Goal: Task Accomplishment & Management: Complete application form

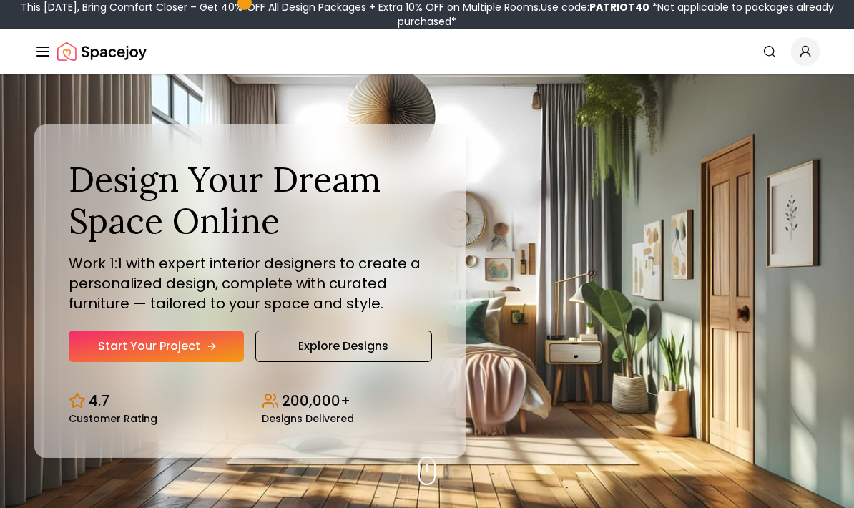
click at [136, 362] on link "Start Your Project" at bounding box center [156, 345] width 175 height 31
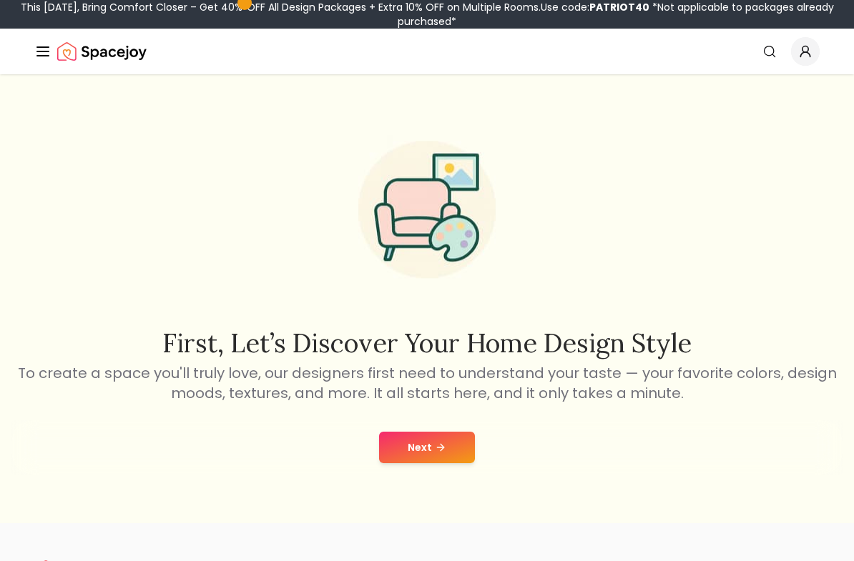
click at [443, 446] on button "Next" at bounding box center [427, 447] width 96 height 31
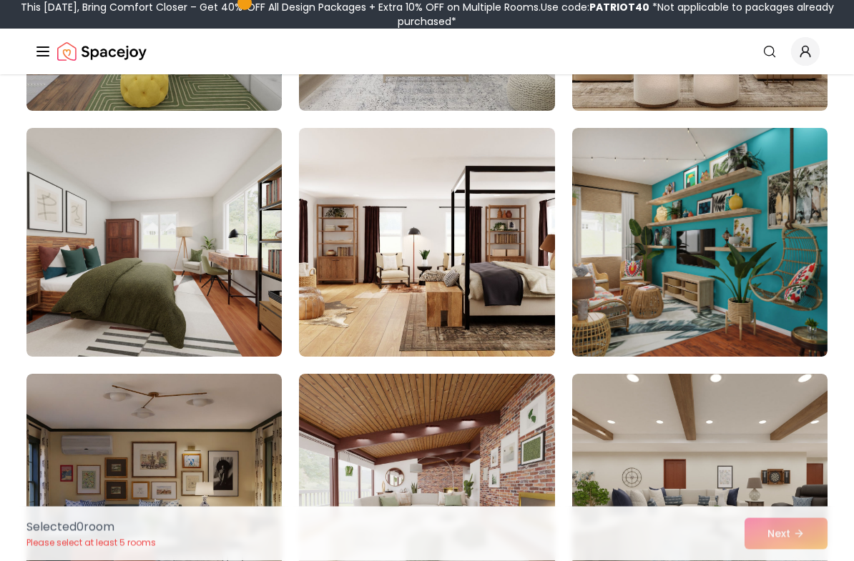
scroll to position [558, 0]
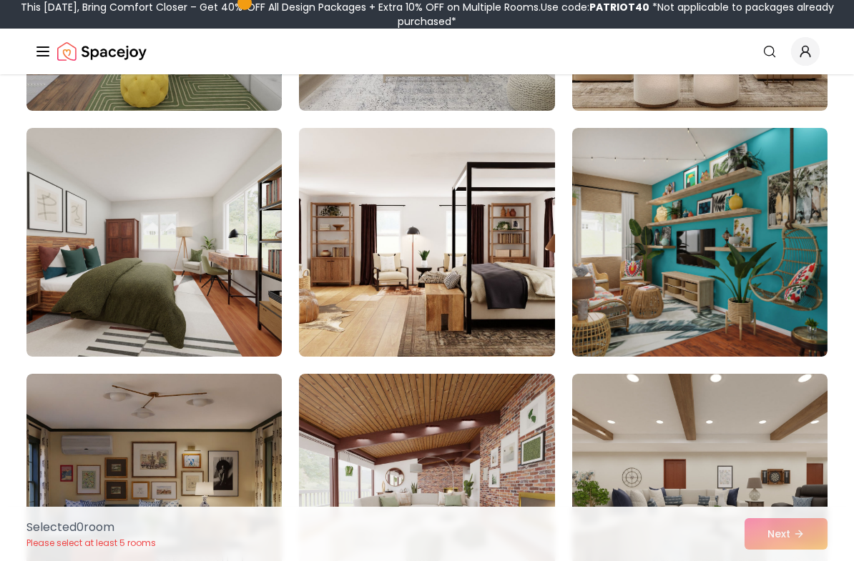
click at [341, 307] on img at bounding box center [426, 242] width 268 height 240
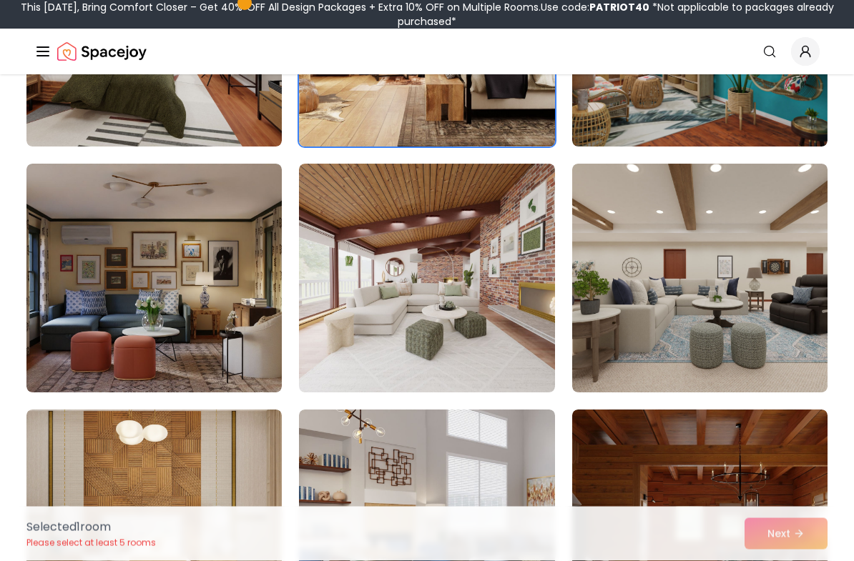
scroll to position [771, 0]
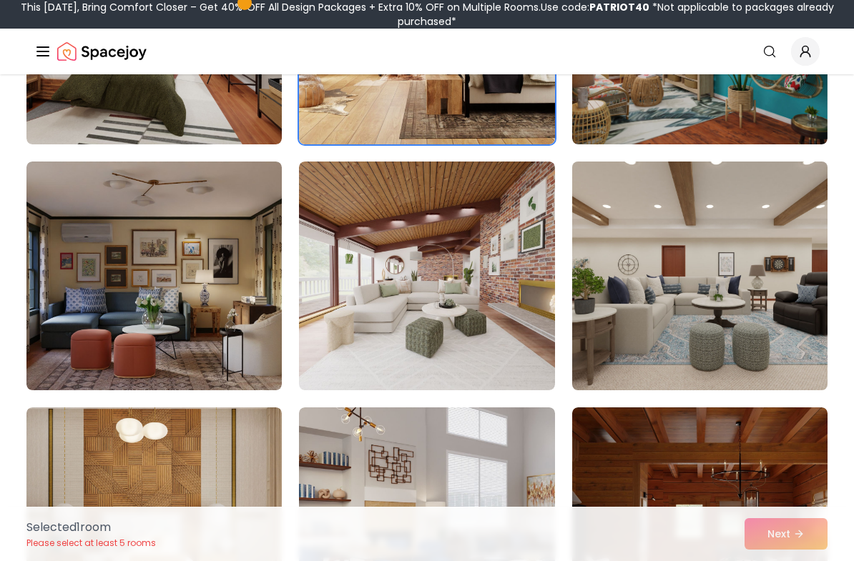
click at [794, 320] on img at bounding box center [700, 276] width 268 height 240
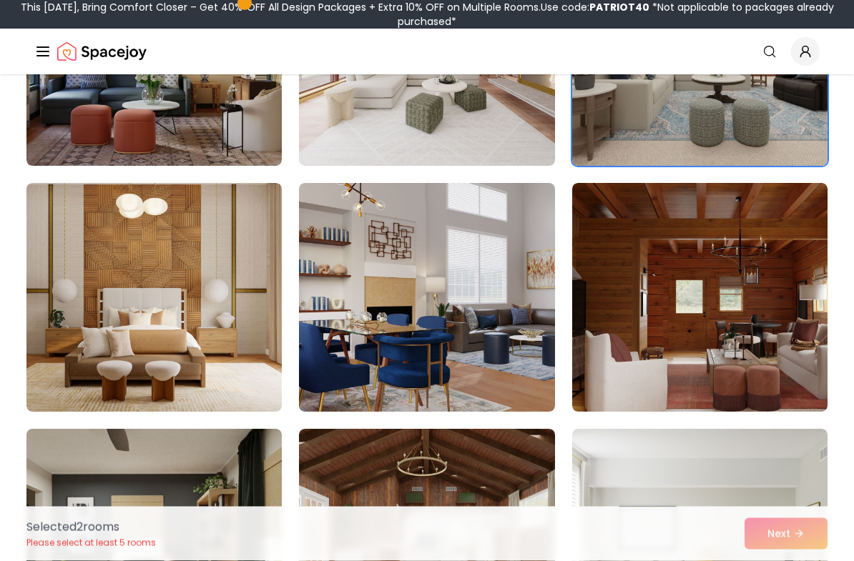
scroll to position [995, 0]
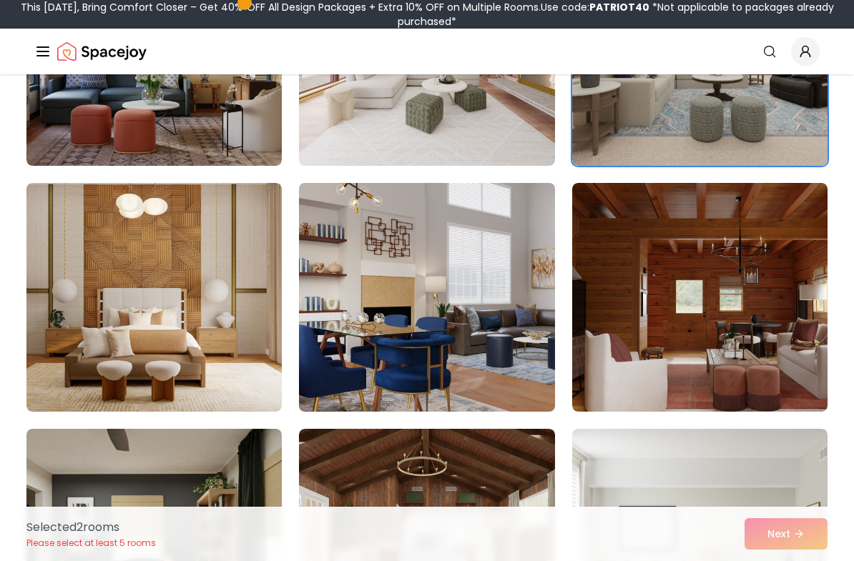
click at [345, 374] on img at bounding box center [426, 297] width 268 height 240
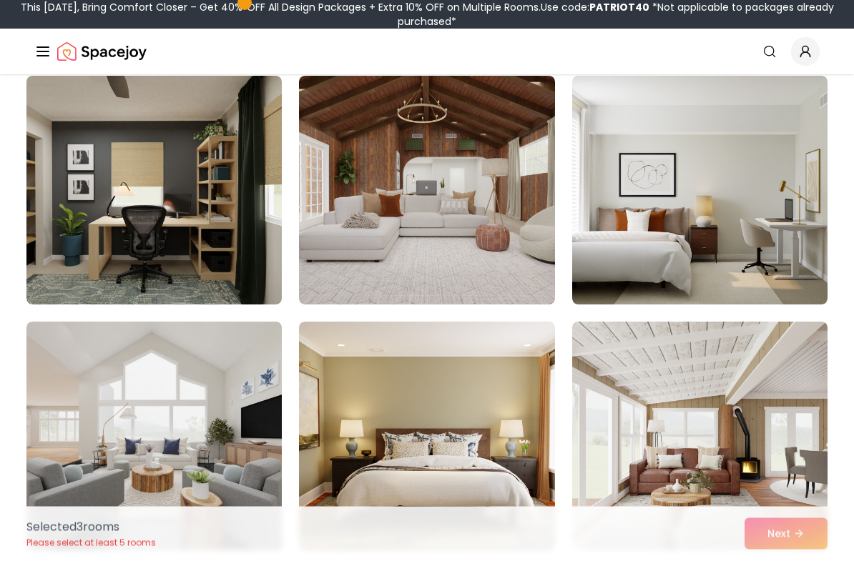
scroll to position [1351, 0]
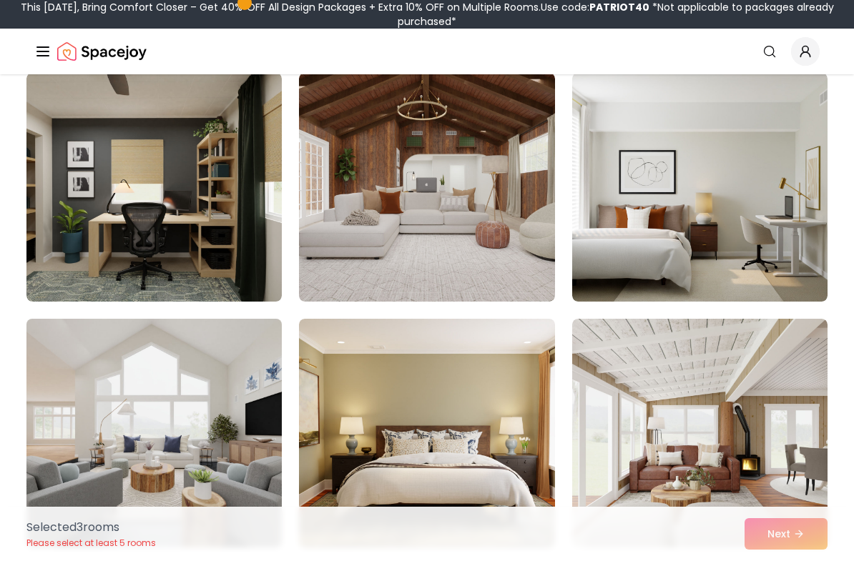
click at [125, 398] on img at bounding box center [154, 433] width 268 height 240
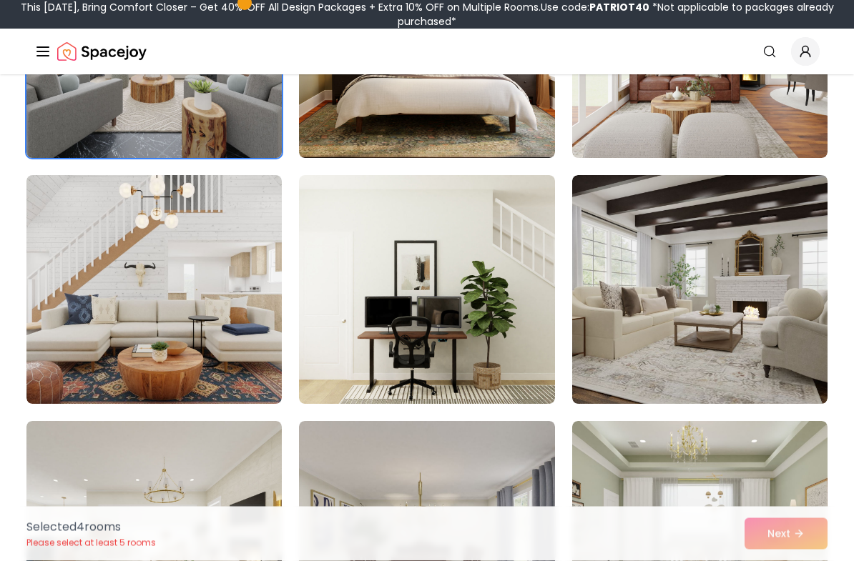
scroll to position [1741, 0]
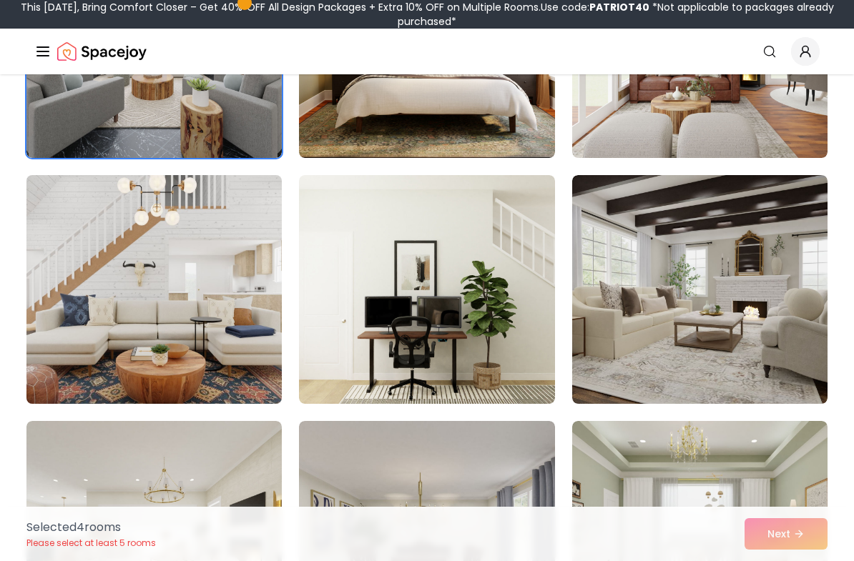
click at [117, 361] on img at bounding box center [154, 289] width 268 height 240
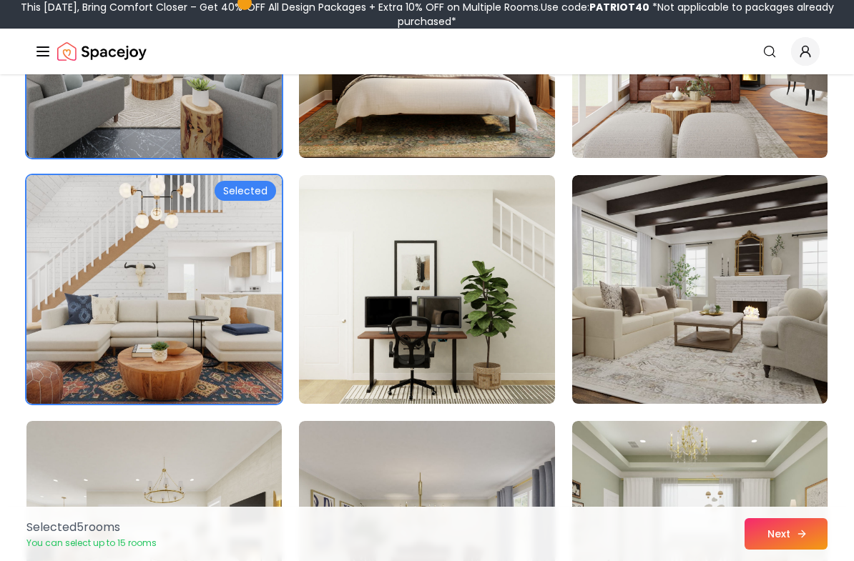
click at [784, 544] on button "Next" at bounding box center [785, 533] width 83 height 31
